Goal: Information Seeking & Learning: Find specific fact

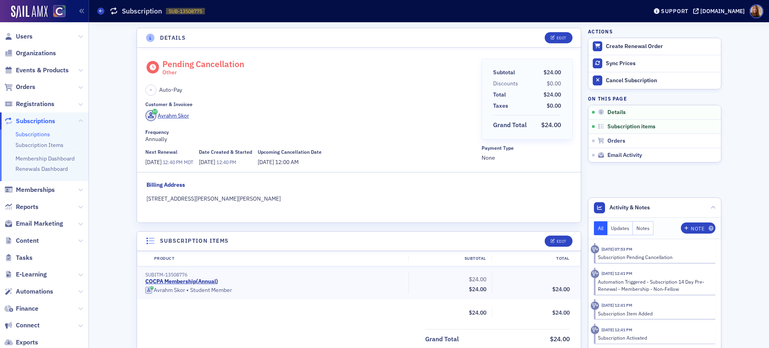
scroll to position [2, 0]
click at [29, 37] on span "Users" at bounding box center [24, 36] width 17 height 9
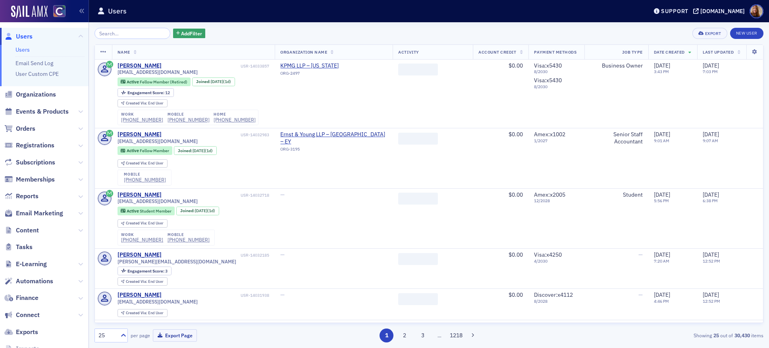
click at [124, 34] on input "search" at bounding box center [133, 33] width 76 height 11
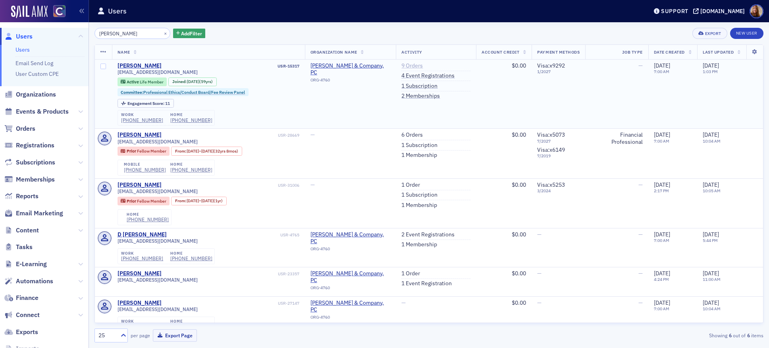
type input "[PERSON_NAME]"
click at [412, 68] on link "9 Orders" at bounding box center [412, 65] width 21 height 7
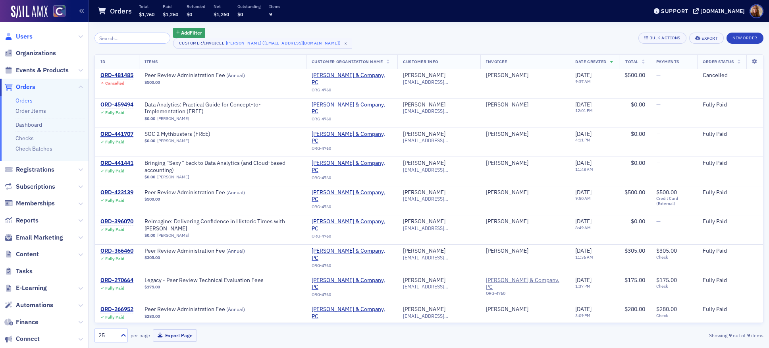
click at [20, 37] on span "Users" at bounding box center [24, 36] width 17 height 9
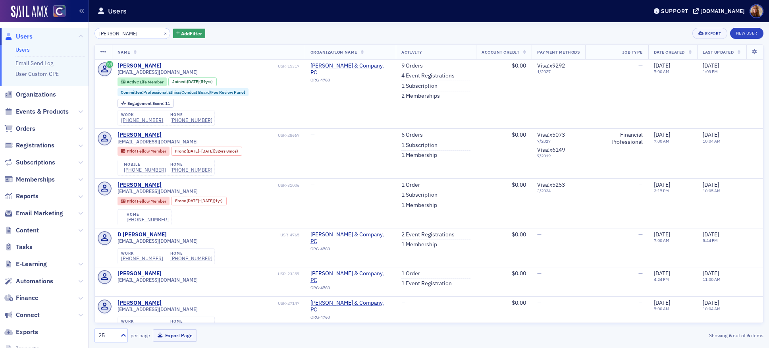
click at [27, 52] on link "Users" at bounding box center [22, 49] width 14 height 7
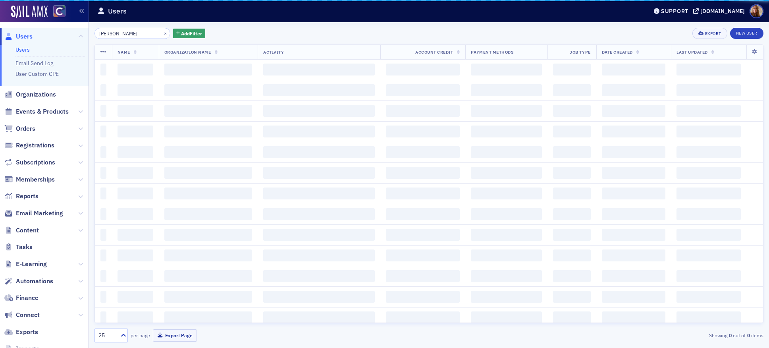
click at [123, 34] on input "[PERSON_NAME]" at bounding box center [133, 33] width 76 height 11
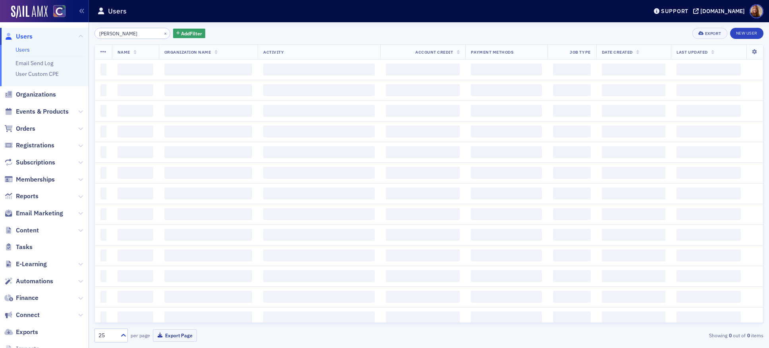
click at [123, 34] on input "[PERSON_NAME]" at bounding box center [133, 33] width 76 height 11
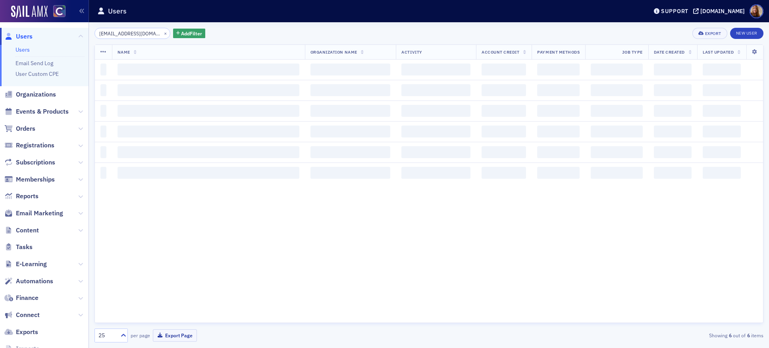
scroll to position [0, 23]
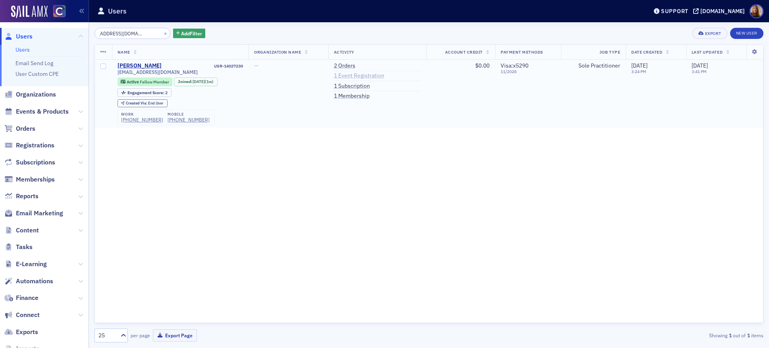
type input "[EMAIL_ADDRESS][DOMAIN_NAME]"
click at [360, 78] on link "1 Event Registration" at bounding box center [359, 75] width 50 height 7
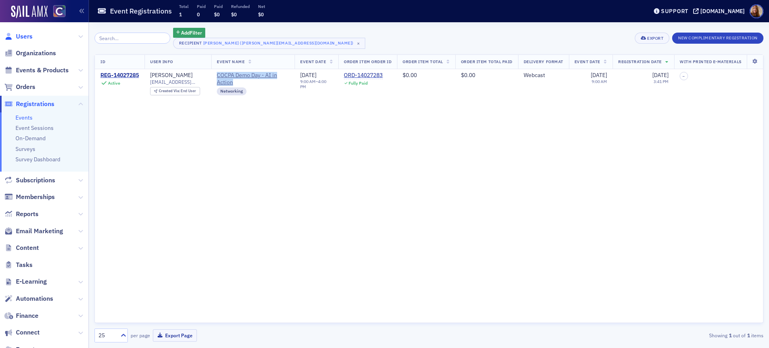
click at [26, 36] on span "Users" at bounding box center [24, 36] width 17 height 9
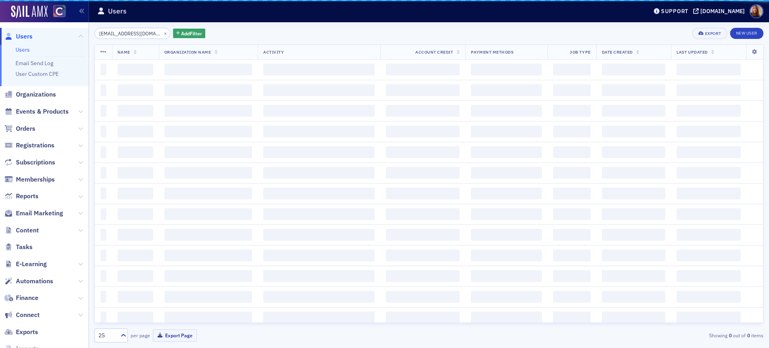
scroll to position [0, 23]
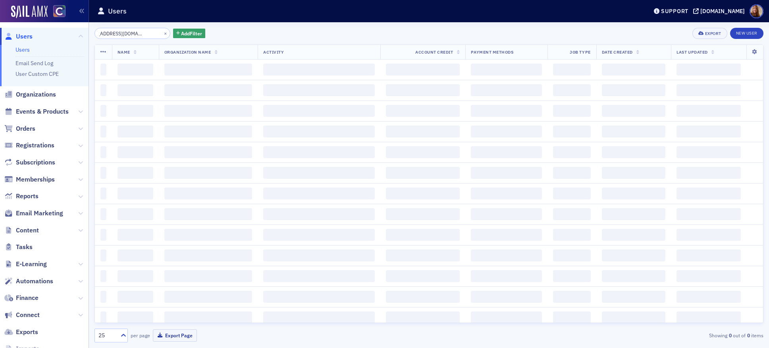
click at [121, 33] on input "[EMAIL_ADDRESS][DOMAIN_NAME]" at bounding box center [133, 33] width 76 height 11
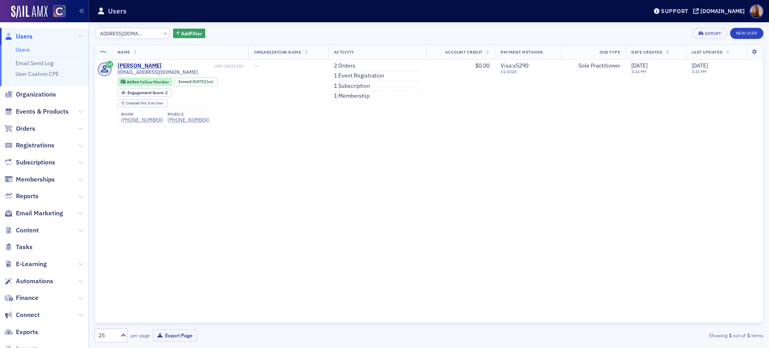
click at [121, 33] on input "[EMAIL_ADDRESS][DOMAIN_NAME]" at bounding box center [133, 33] width 76 height 11
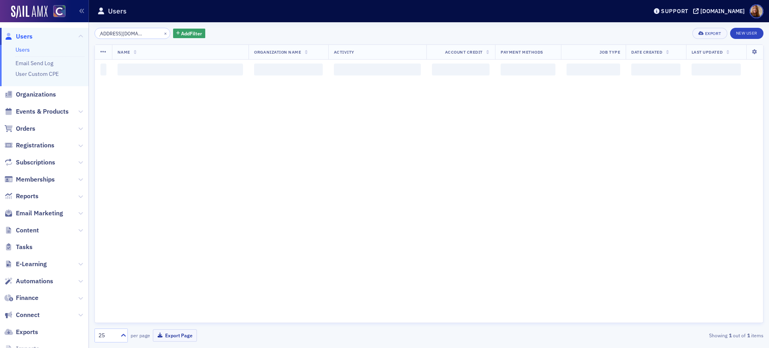
scroll to position [0, 6]
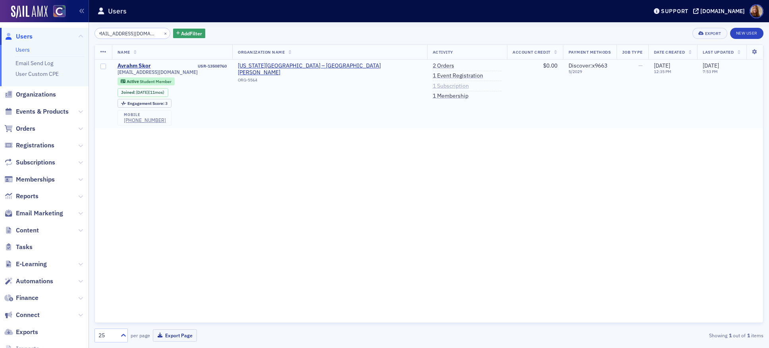
type input "[EMAIL_ADDRESS][DOMAIN_NAME]"
click at [433, 86] on link "1 Subscription" at bounding box center [451, 86] width 36 height 7
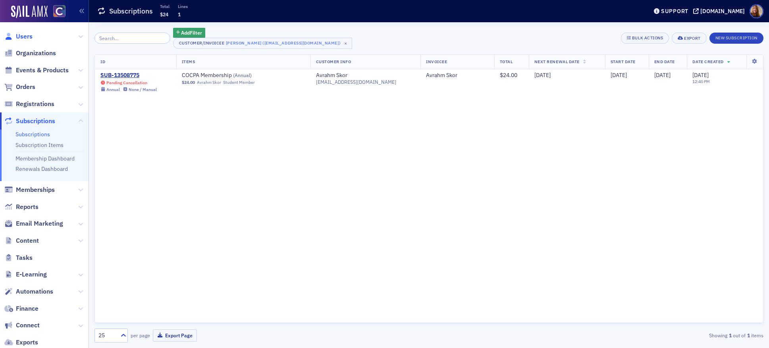
click at [31, 36] on span "Users" at bounding box center [24, 36] width 17 height 9
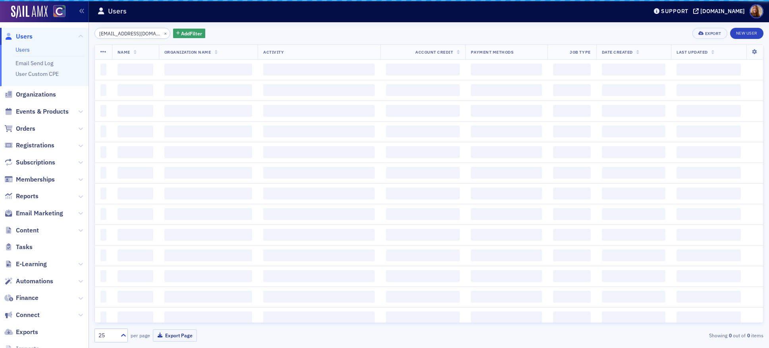
scroll to position [0, 6]
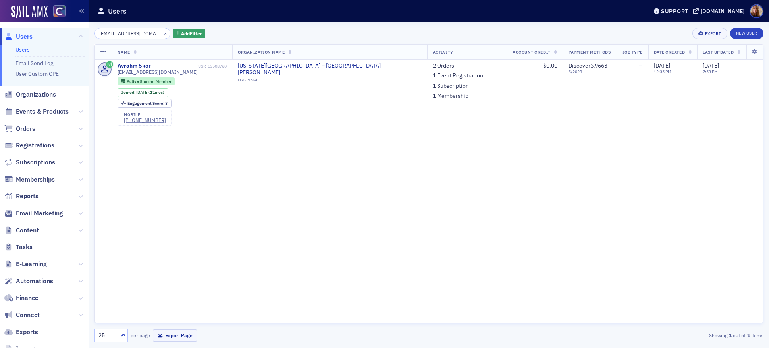
click at [27, 52] on link "Users" at bounding box center [22, 49] width 14 height 7
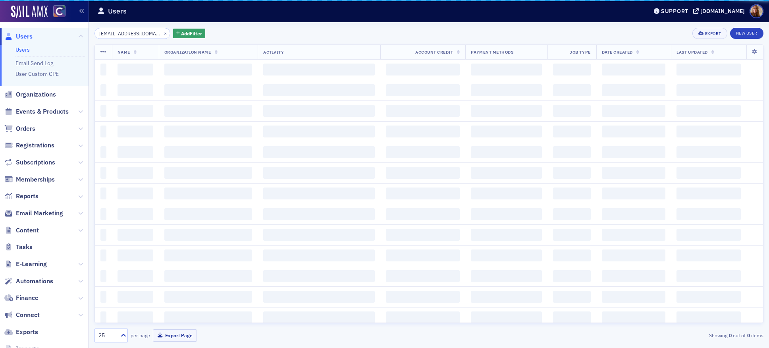
scroll to position [0, 6]
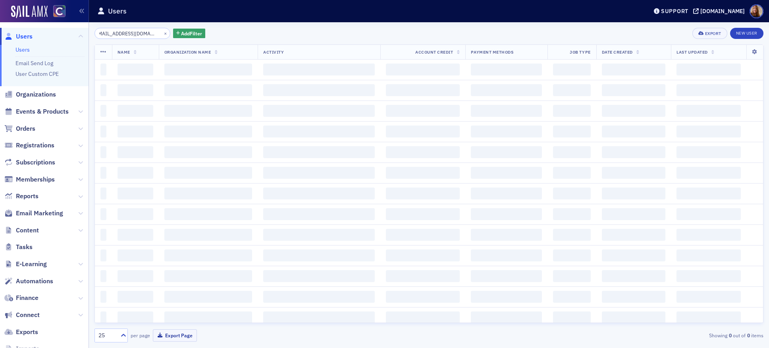
click at [128, 33] on input "[EMAIL_ADDRESS][DOMAIN_NAME]" at bounding box center [133, 33] width 76 height 11
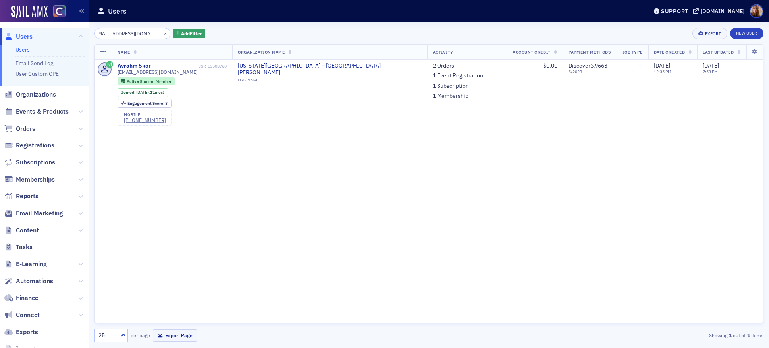
click at [128, 33] on input "[EMAIL_ADDRESS][DOMAIN_NAME]" at bounding box center [133, 33] width 76 height 11
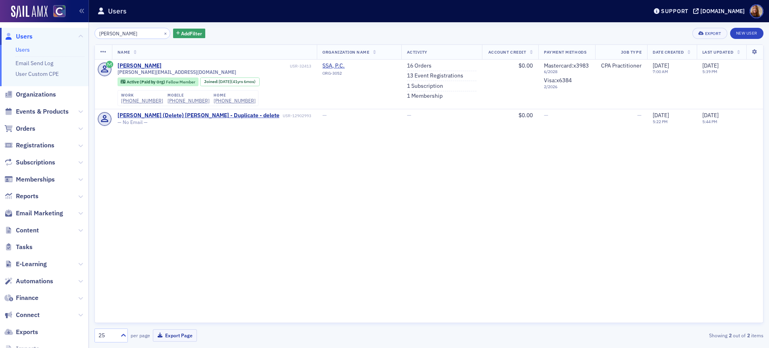
type input "[PERSON_NAME]"
click at [275, 34] on div "[PERSON_NAME] × Add Filter Export New User" at bounding box center [429, 33] width 669 height 11
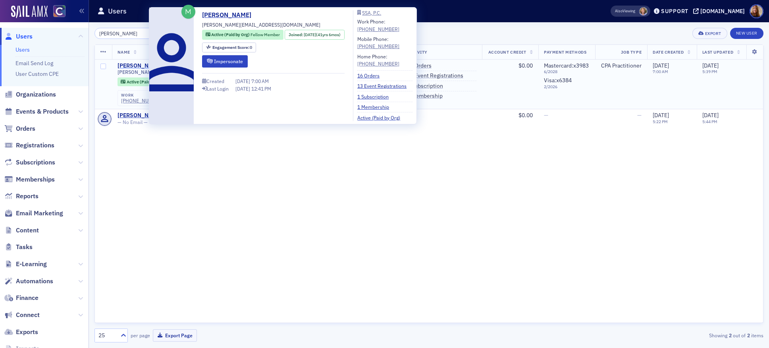
click at [137, 63] on div "[PERSON_NAME]" at bounding box center [140, 65] width 44 height 7
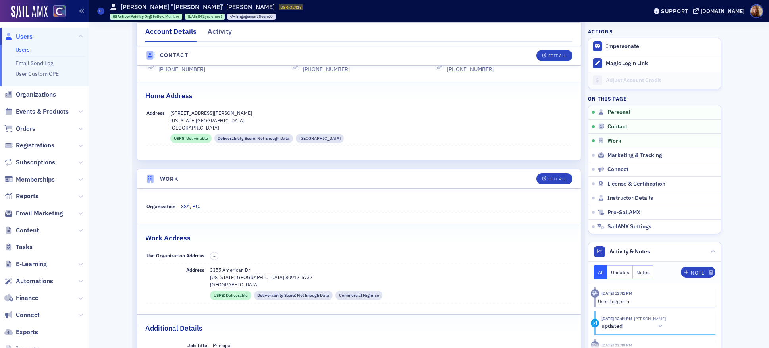
scroll to position [372, 0]
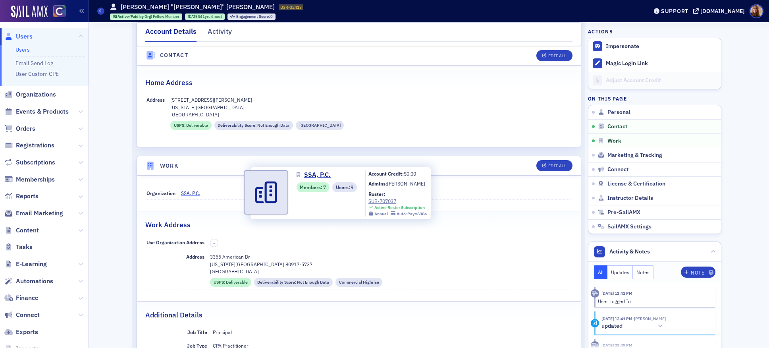
click at [186, 195] on span "SSA, P.C." at bounding box center [217, 192] width 72 height 7
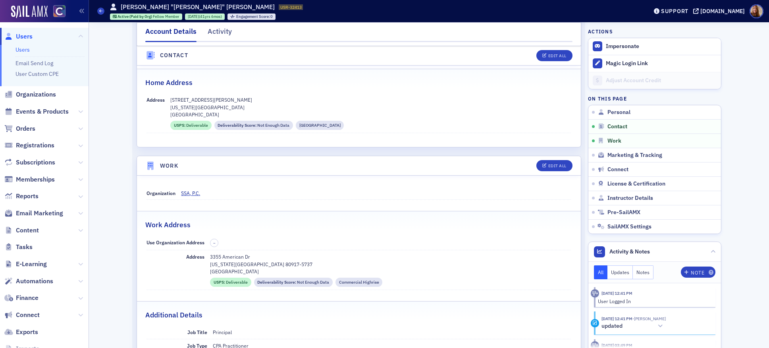
scroll to position [35, 0]
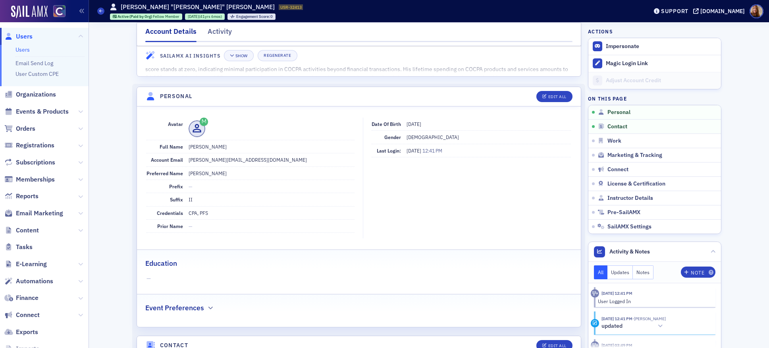
click at [216, 162] on dd "[PERSON_NAME][EMAIL_ADDRESS][DOMAIN_NAME]" at bounding box center [272, 159] width 166 height 13
copy dd "[PERSON_NAME][EMAIL_ADDRESS][DOMAIN_NAME]"
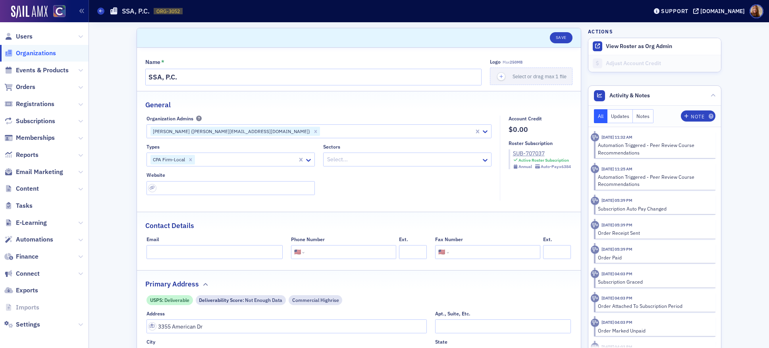
select select "US"
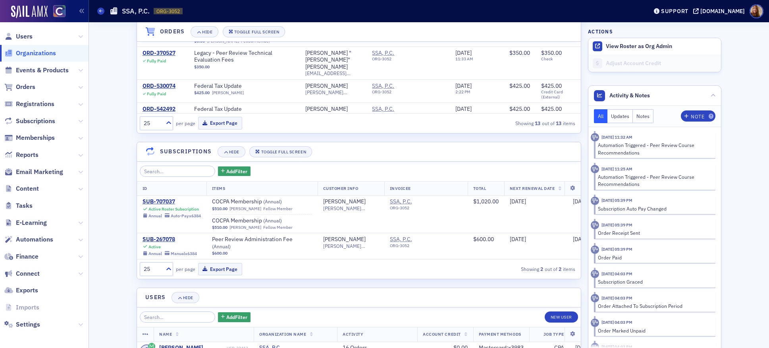
scroll to position [754, 0]
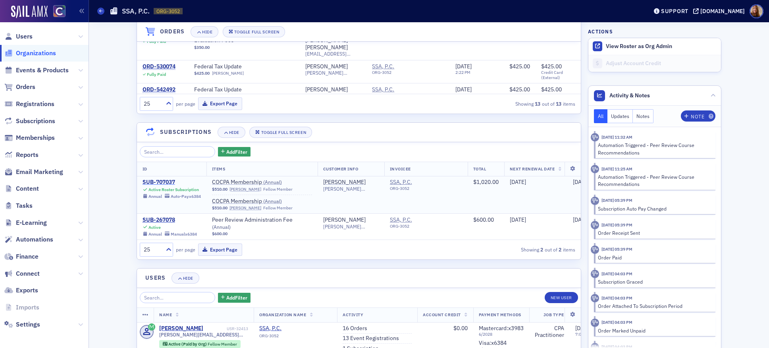
click at [151, 182] on div "SUB-707037" at bounding box center [172, 182] width 58 height 7
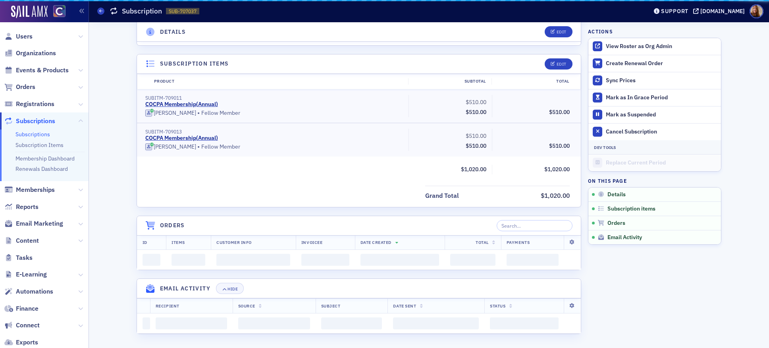
scroll to position [614, 0]
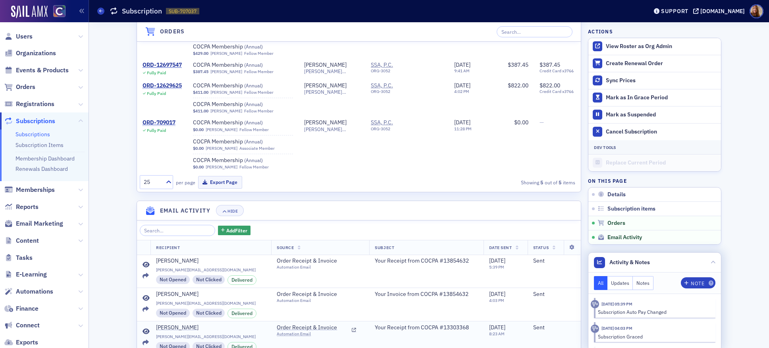
select select "US"
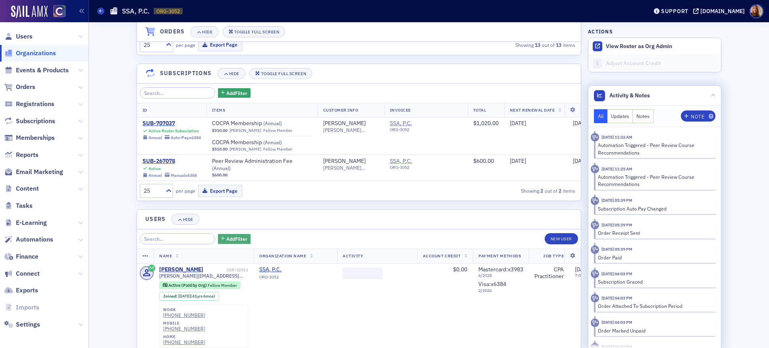
scroll to position [876, 0]
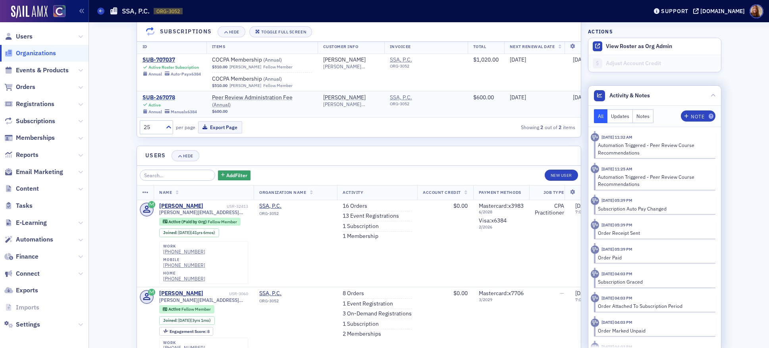
click at [157, 97] on div "SUB-267078" at bounding box center [170, 97] width 54 height 7
click at [159, 97] on div "SUB-267078" at bounding box center [170, 97] width 54 height 7
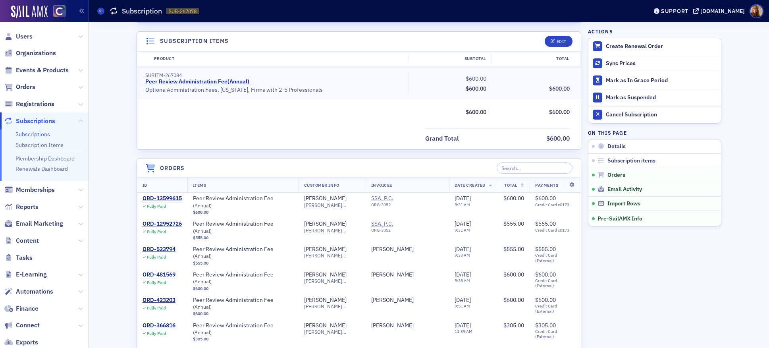
scroll to position [527, 0]
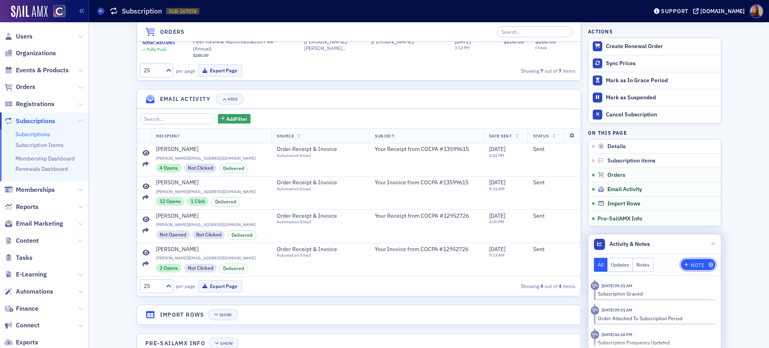
click at [696, 267] on div "Note" at bounding box center [698, 265] width 14 height 4
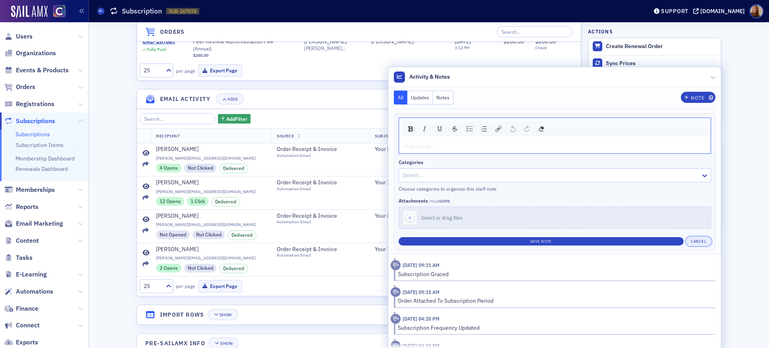
click at [700, 239] on button "Cancel" at bounding box center [699, 241] width 25 height 8
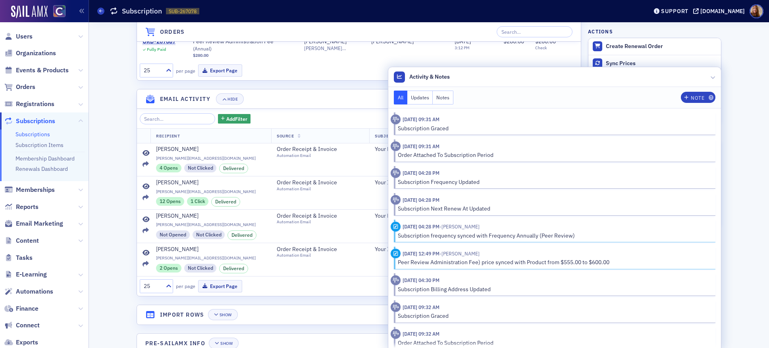
click at [446, 102] on button "Notes" at bounding box center [443, 98] width 21 height 14
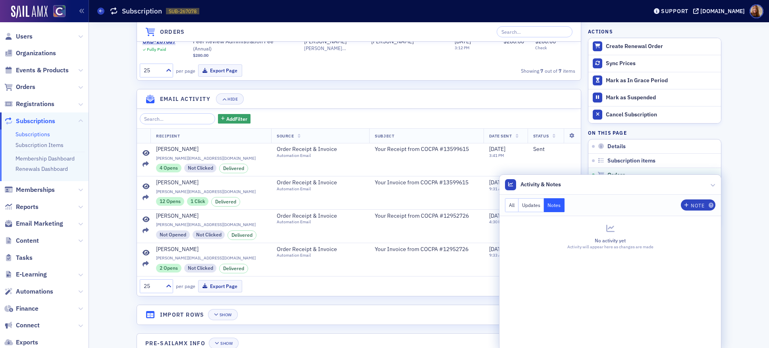
click at [512, 207] on button "All" at bounding box center [512, 205] width 14 height 14
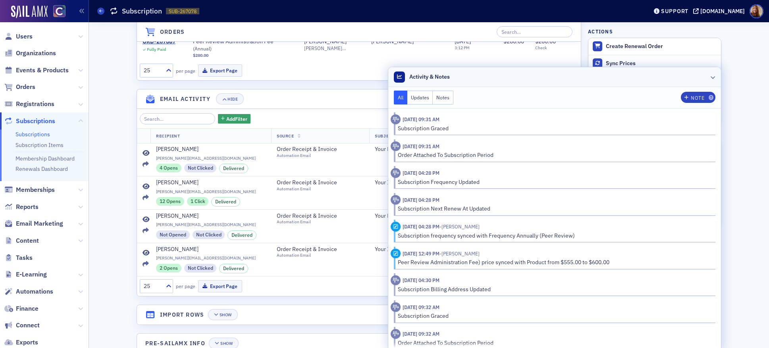
click at [547, 74] on header "Activity & Notes" at bounding box center [554, 77] width 333 height 20
